Goal: Task Accomplishment & Management: Complete application form

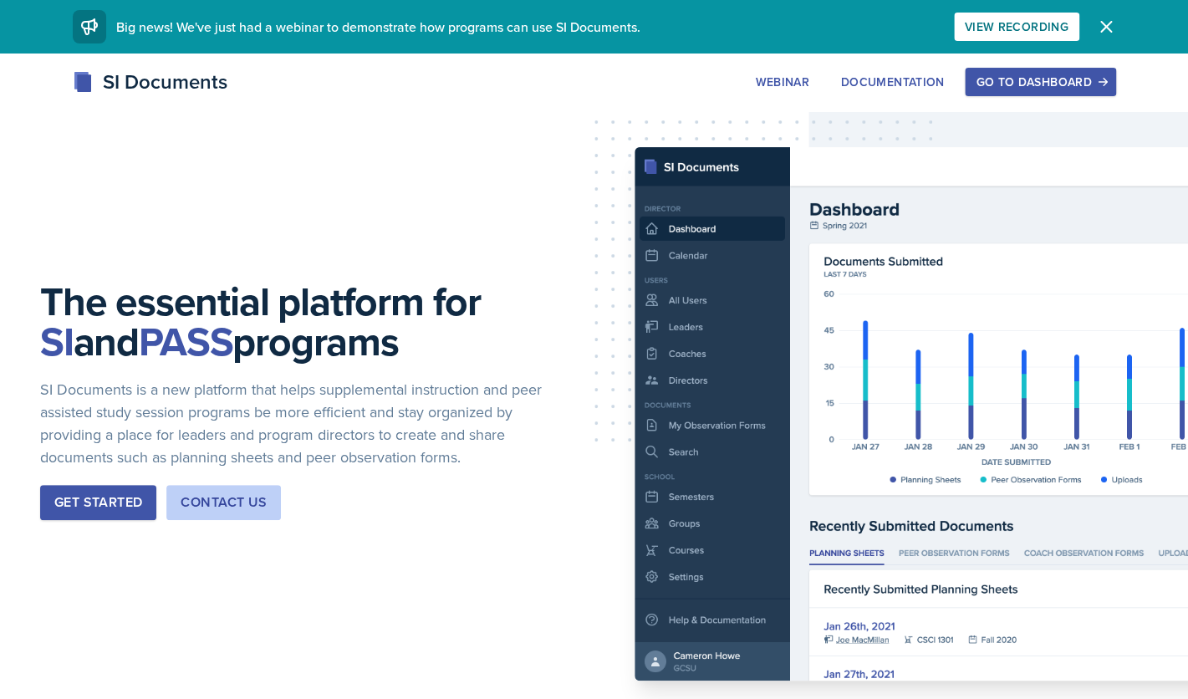
click at [1004, 92] on button "Go to Dashboard" at bounding box center [1040, 82] width 150 height 28
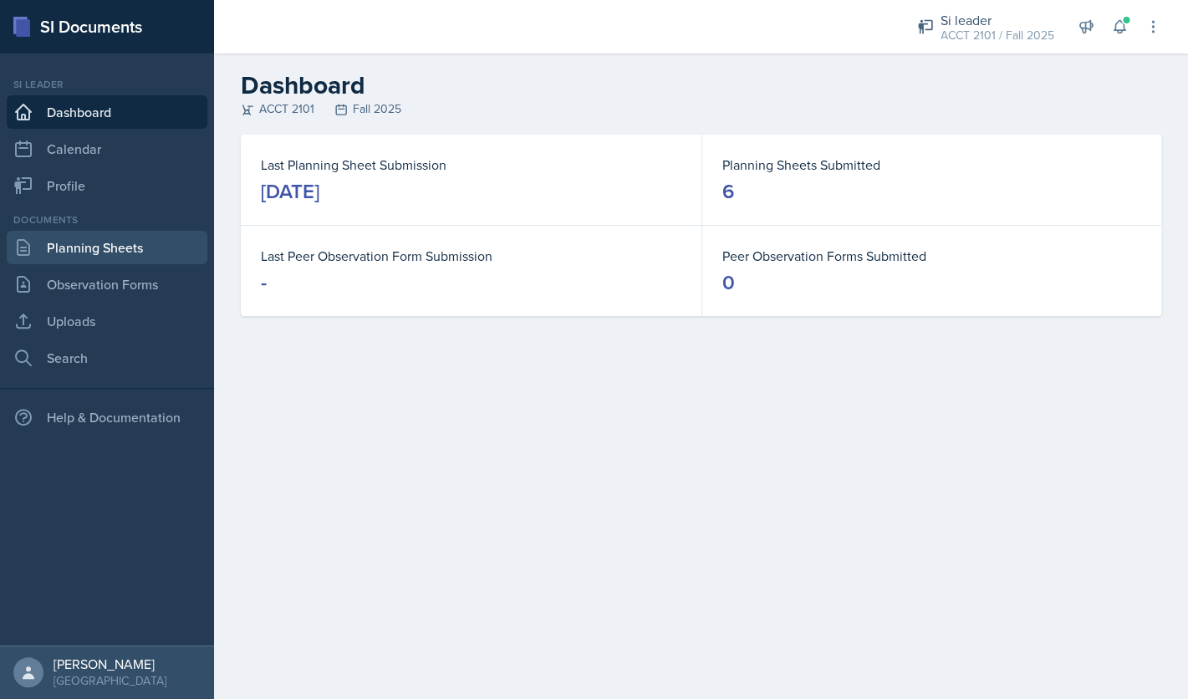
click at [173, 253] on link "Planning Sheets" at bounding box center [107, 247] width 201 height 33
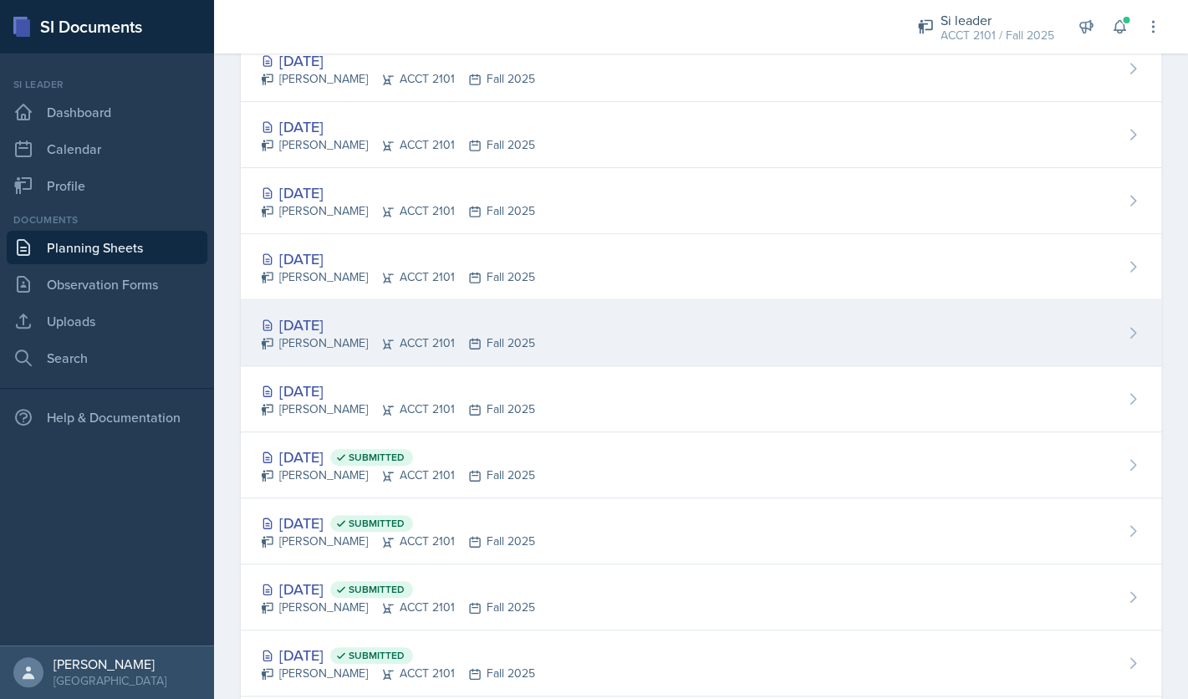
scroll to position [369, 0]
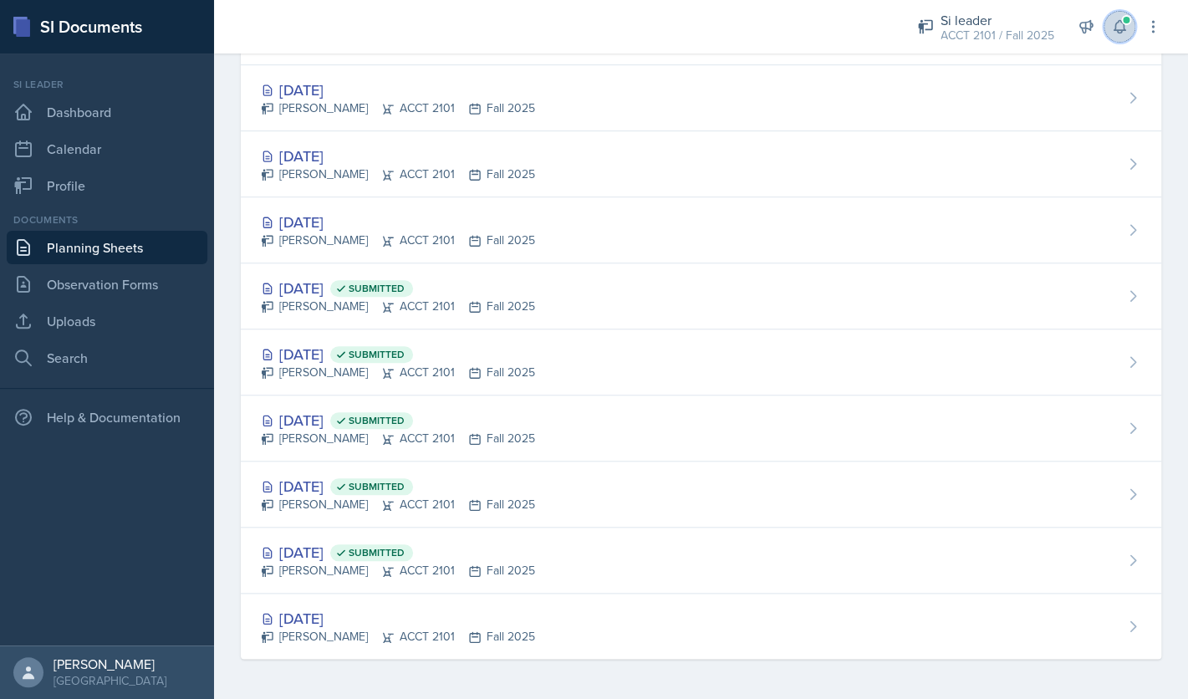
click at [1122, 33] on icon at bounding box center [1119, 26] width 17 height 17
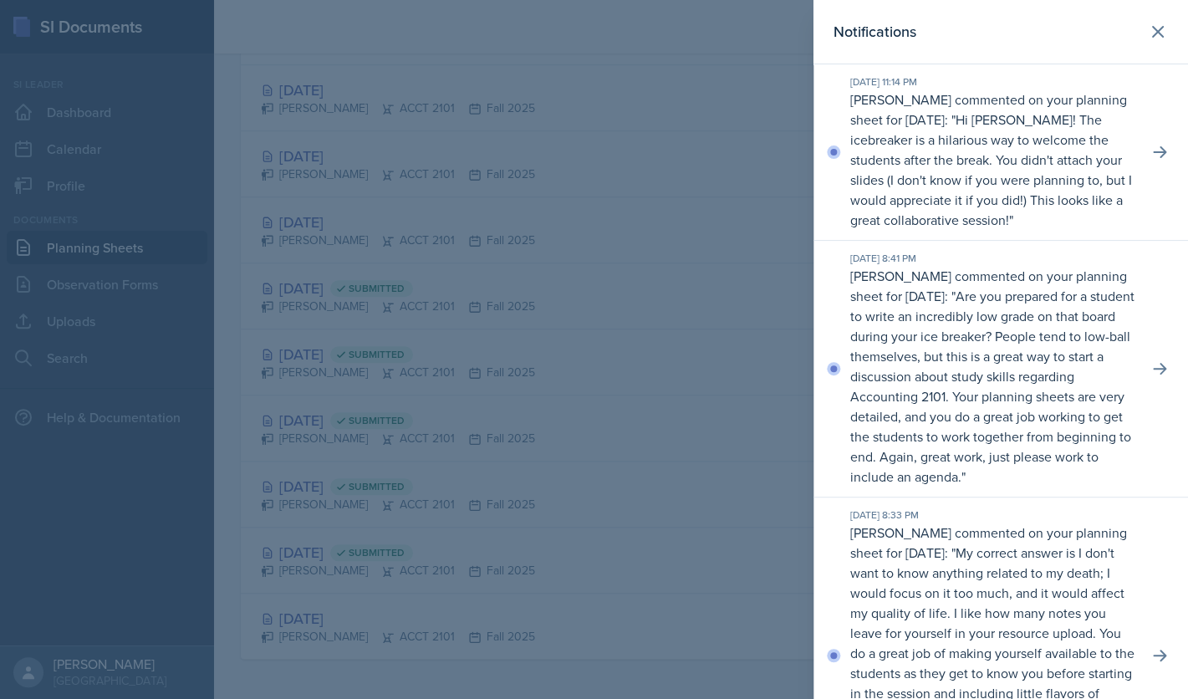
click at [580, 268] on div at bounding box center [594, 349] width 1188 height 699
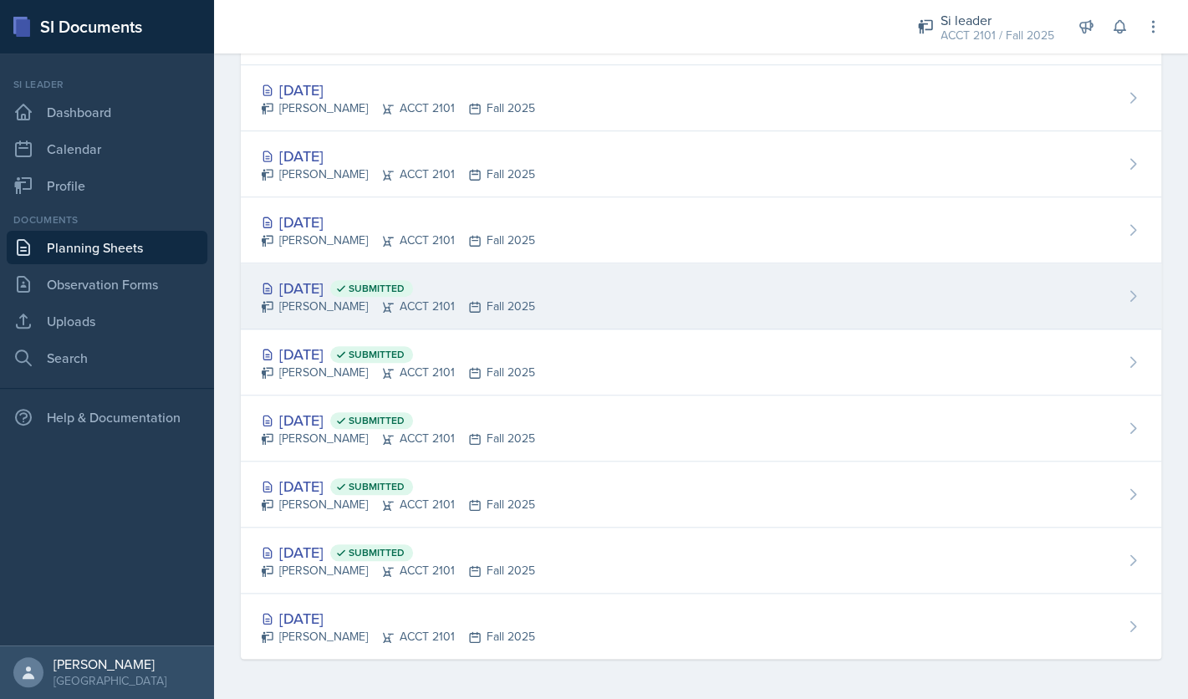
click at [347, 277] on div "[DATE] Submitted" at bounding box center [398, 288] width 274 height 23
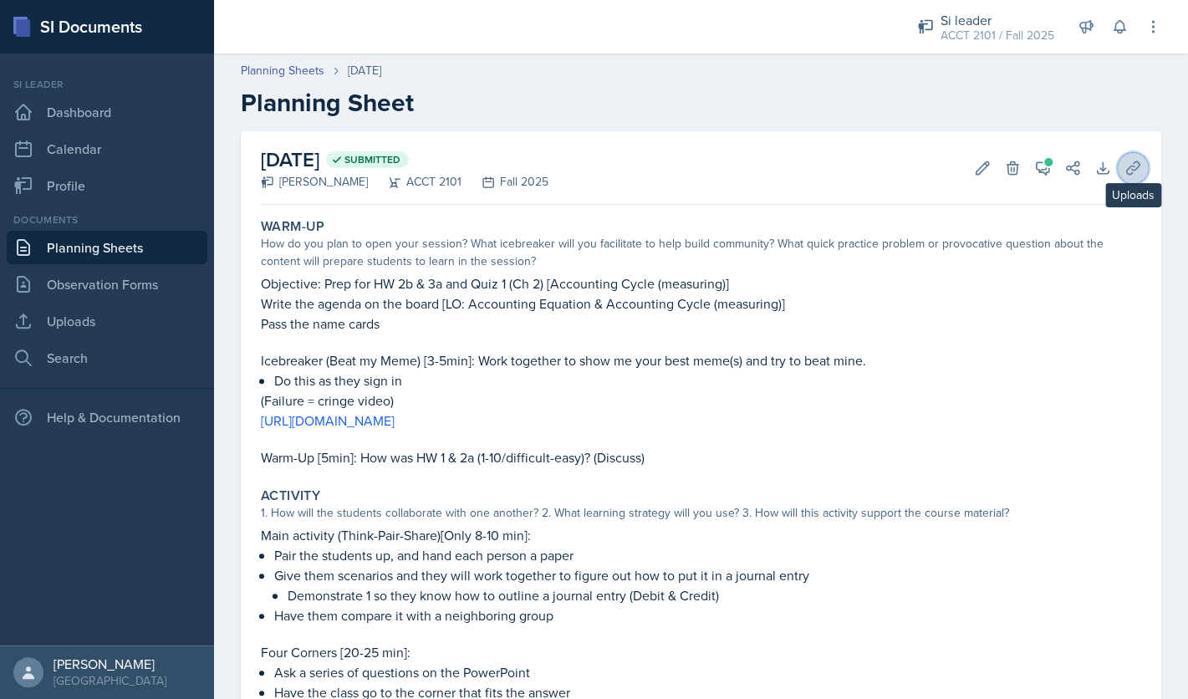
click at [1131, 173] on icon at bounding box center [1132, 167] width 13 height 13
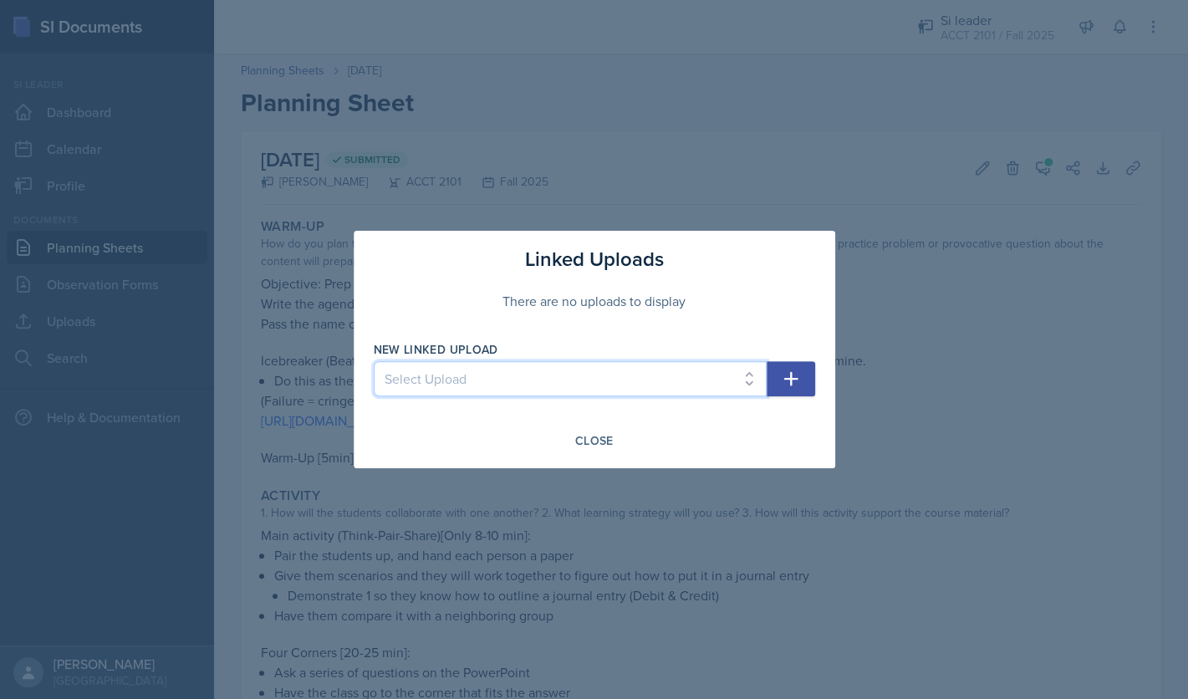
select select "70225c40-a38c-4158-a86d-00bb28cb1c49"
click option "SI ACCT 9-3" at bounding box center [0, 0] width 0 height 0
click at [796, 380] on icon "button" at bounding box center [790, 379] width 14 height 14
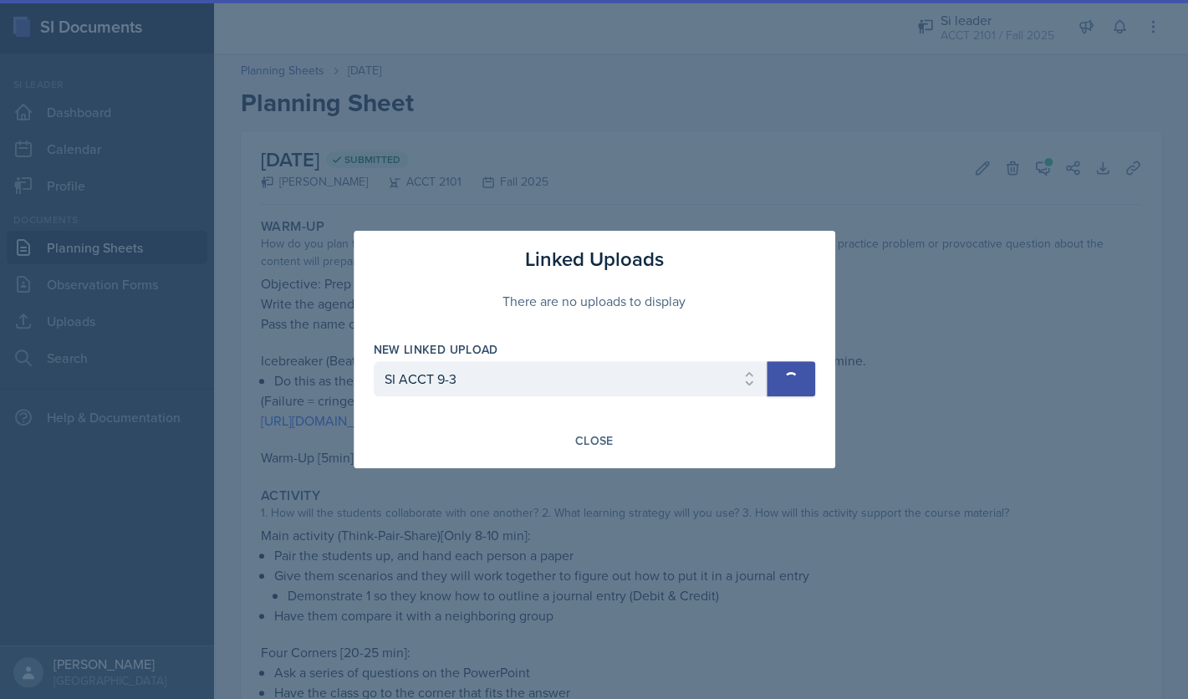
select select
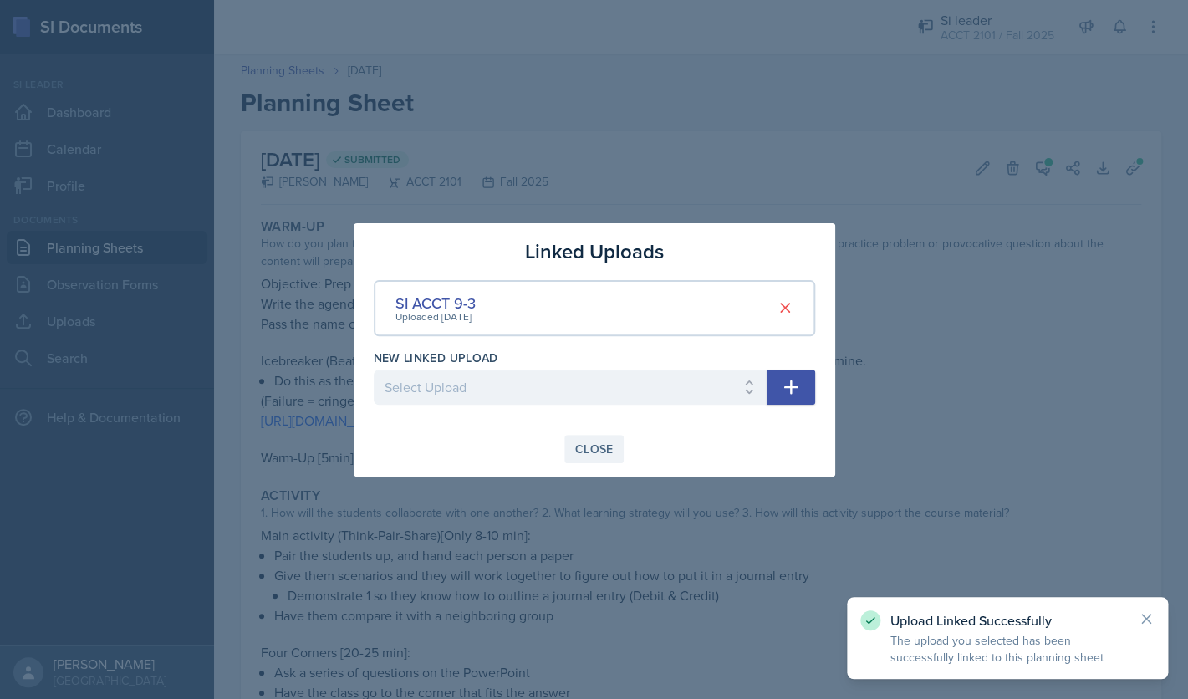
click at [617, 451] on button "Close" at bounding box center [594, 449] width 60 height 28
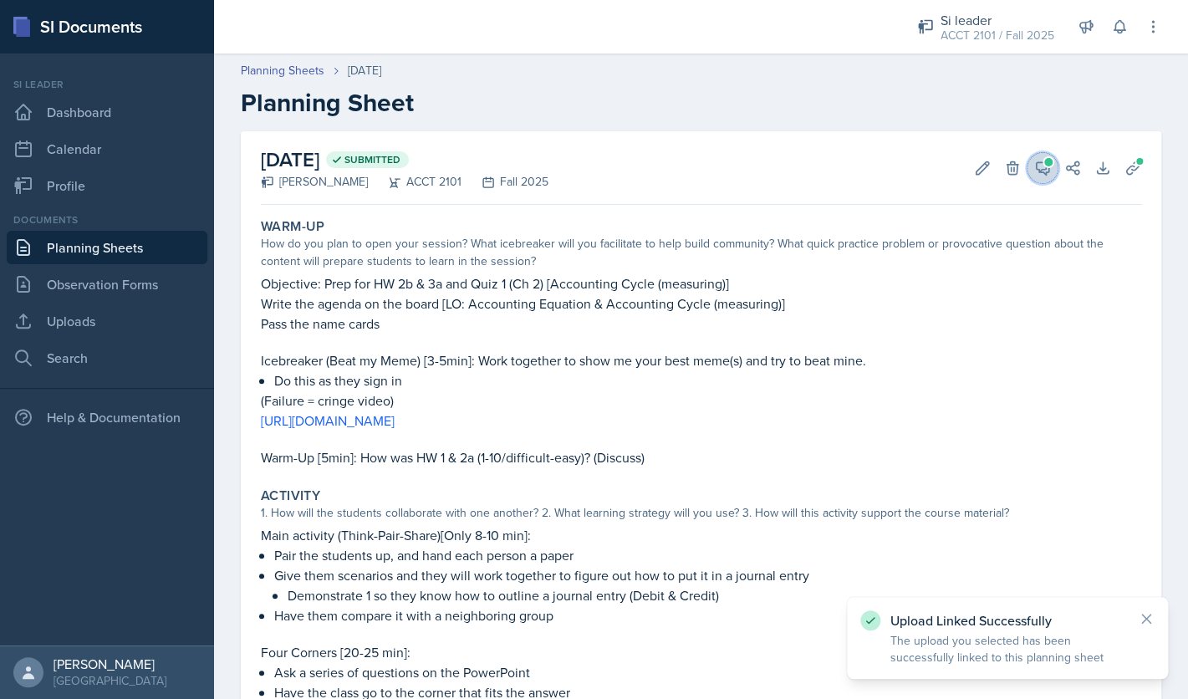
click at [1039, 166] on icon at bounding box center [1042, 168] width 17 height 17
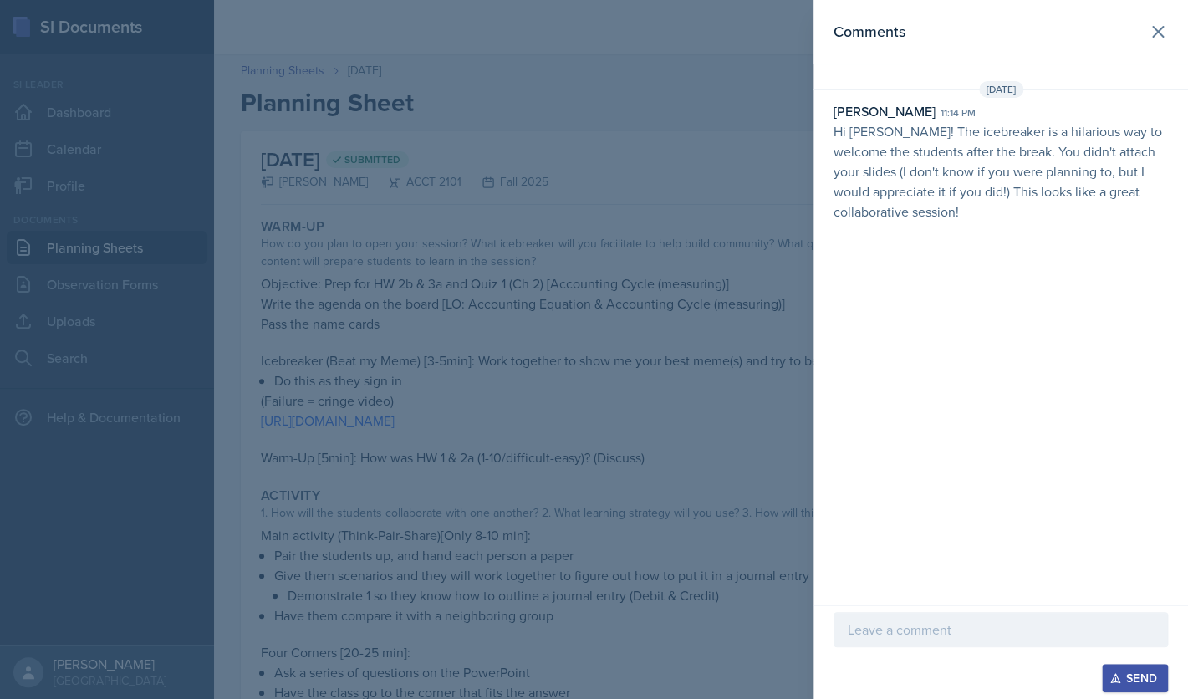
click at [1148, 616] on div at bounding box center [1000, 629] width 334 height 35
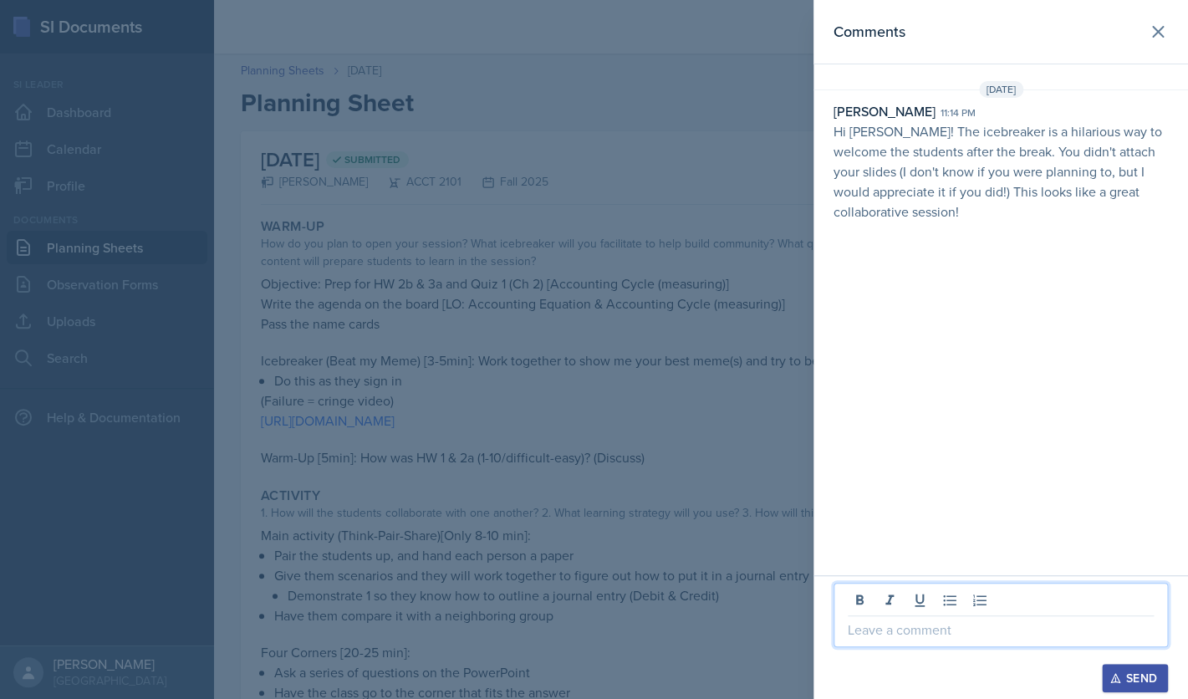
click at [1059, 624] on p at bounding box center [1001, 629] width 306 height 20
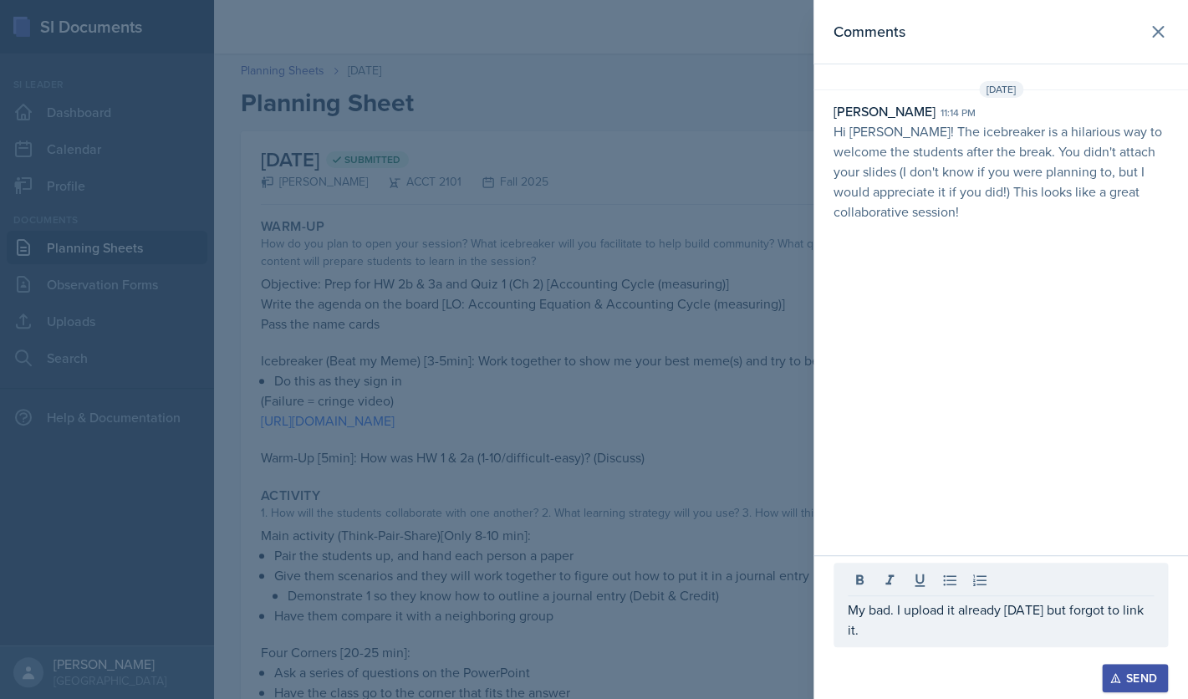
click at [1129, 676] on div "Send" at bounding box center [1135, 677] width 44 height 13
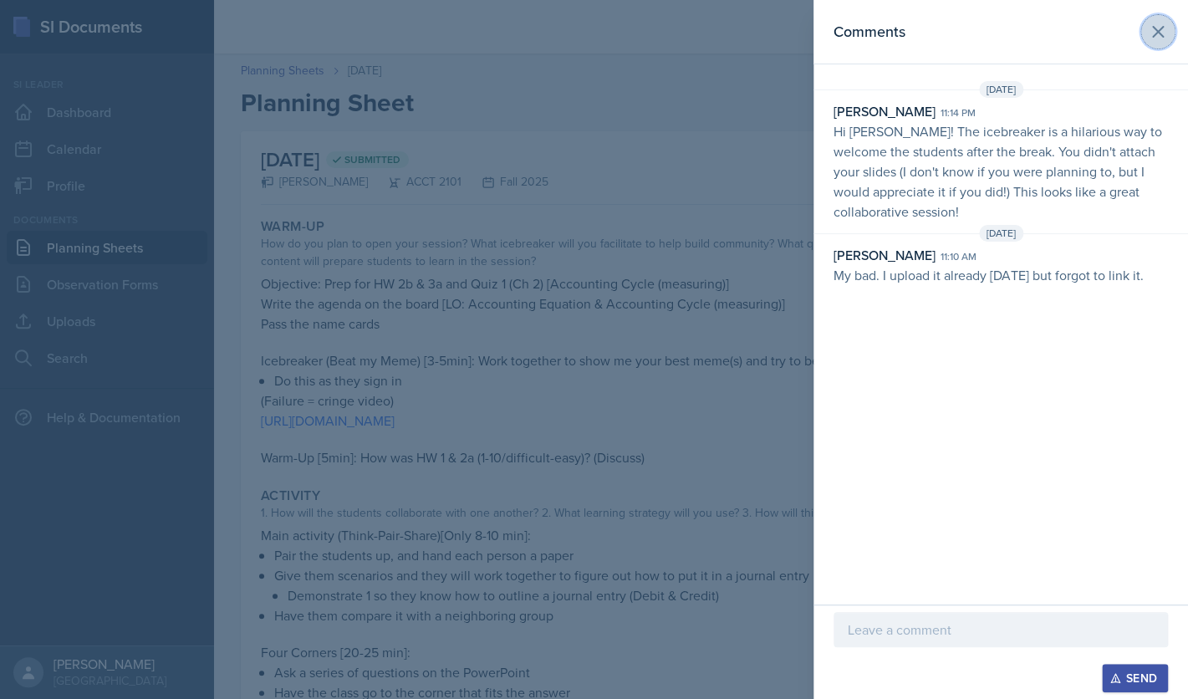
click at [1164, 33] on icon at bounding box center [1158, 32] width 20 height 20
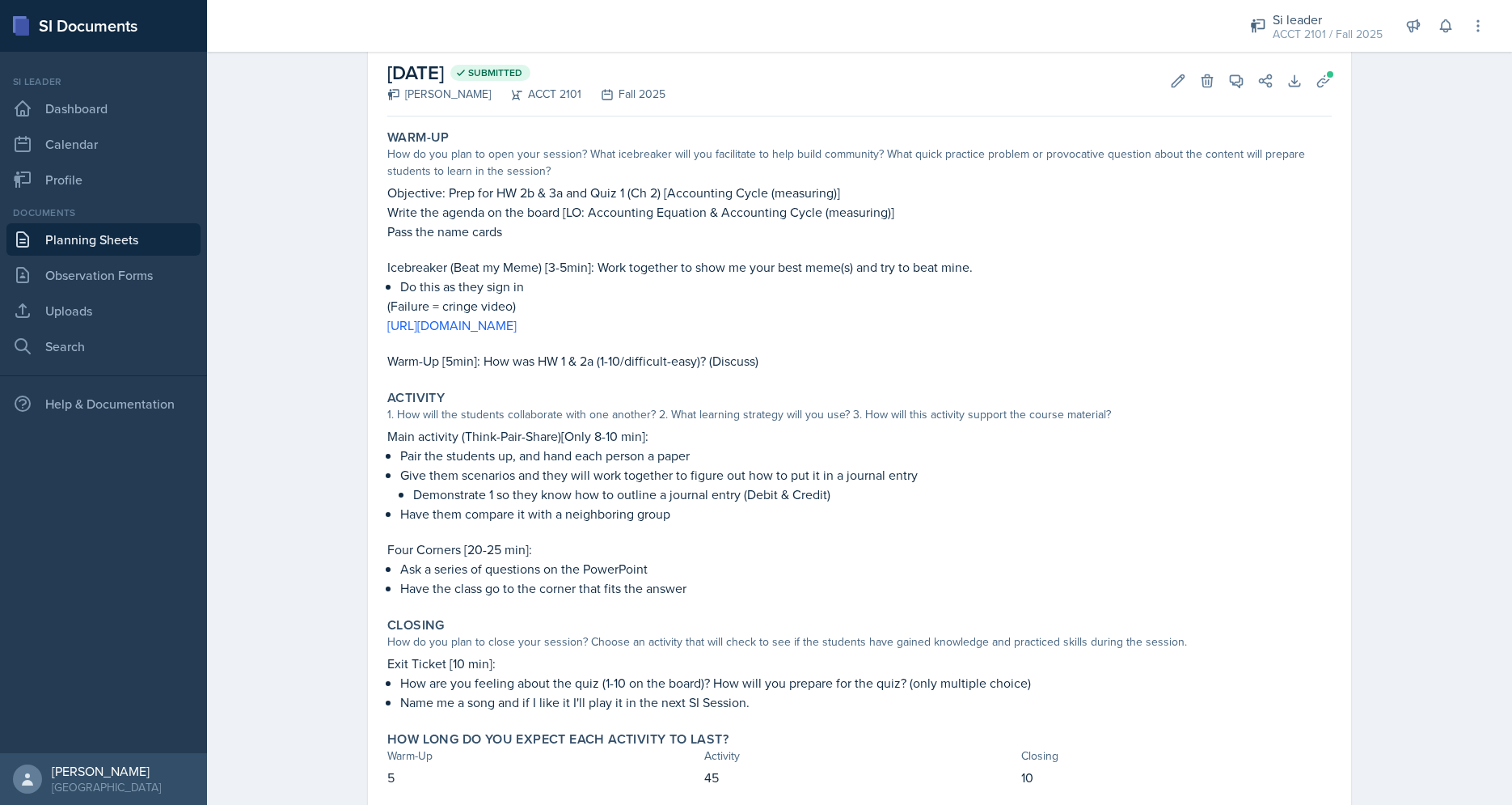
scroll to position [126, 0]
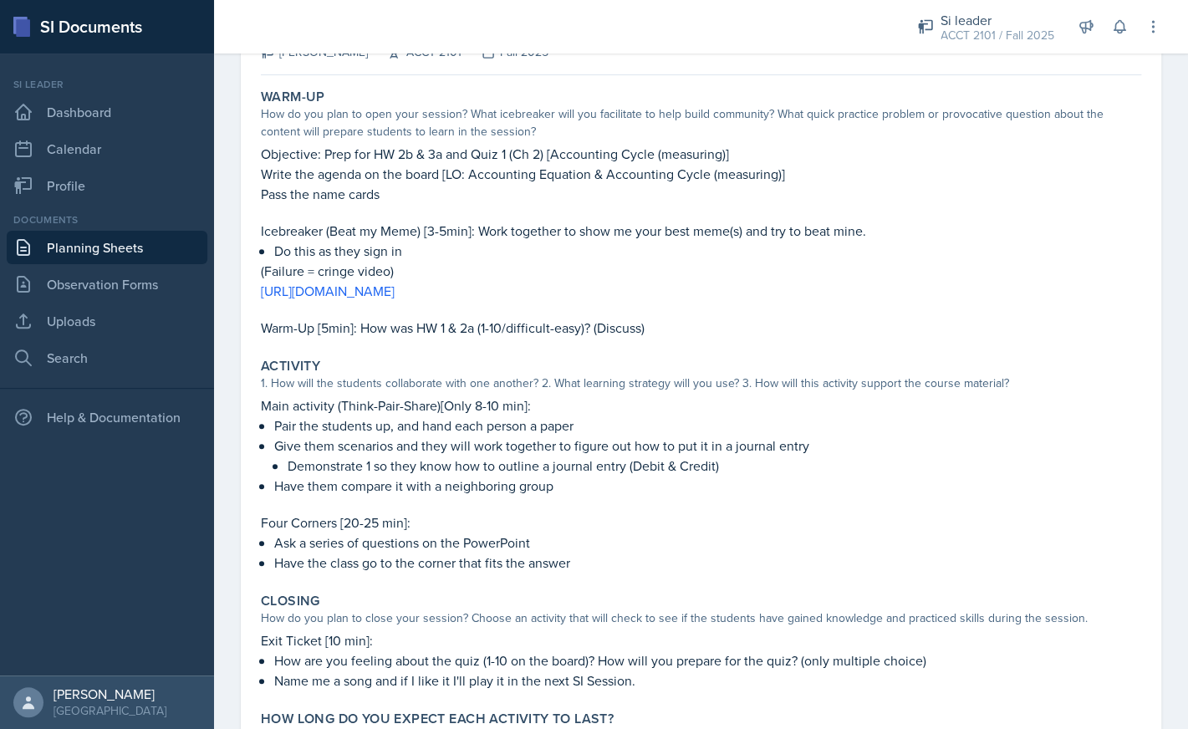
click at [848, 140] on div "Warm-Up How do you plan to open your session? What icebreaker will you facilita…" at bounding box center [701, 213] width 894 height 262
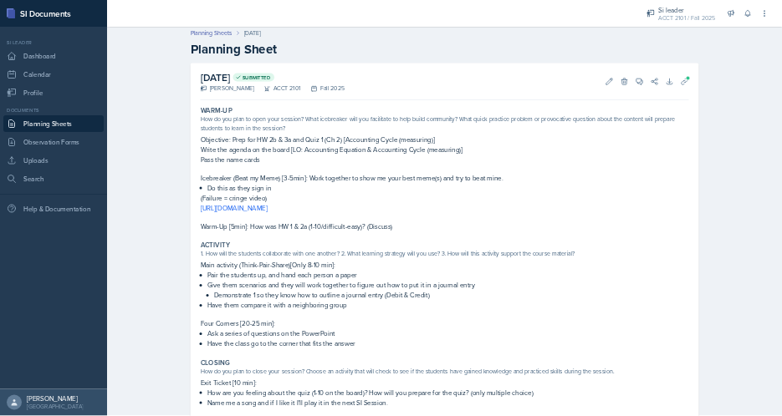
scroll to position [4, 0]
